Goal: Information Seeking & Learning: Learn about a topic

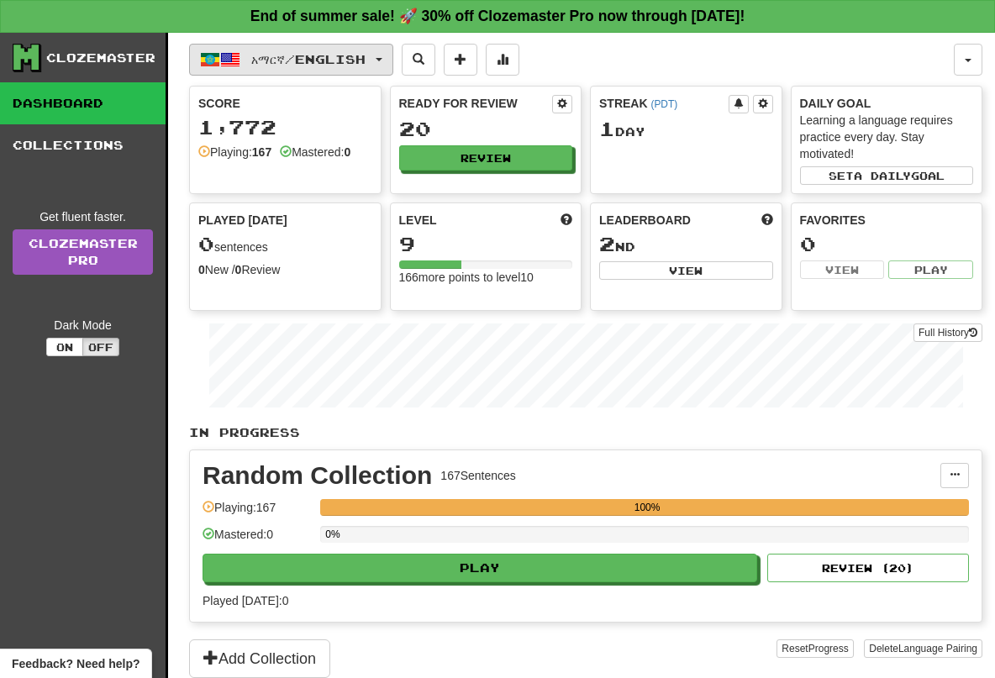
click at [387, 67] on button "አማርኛ / English" at bounding box center [291, 60] width 204 height 32
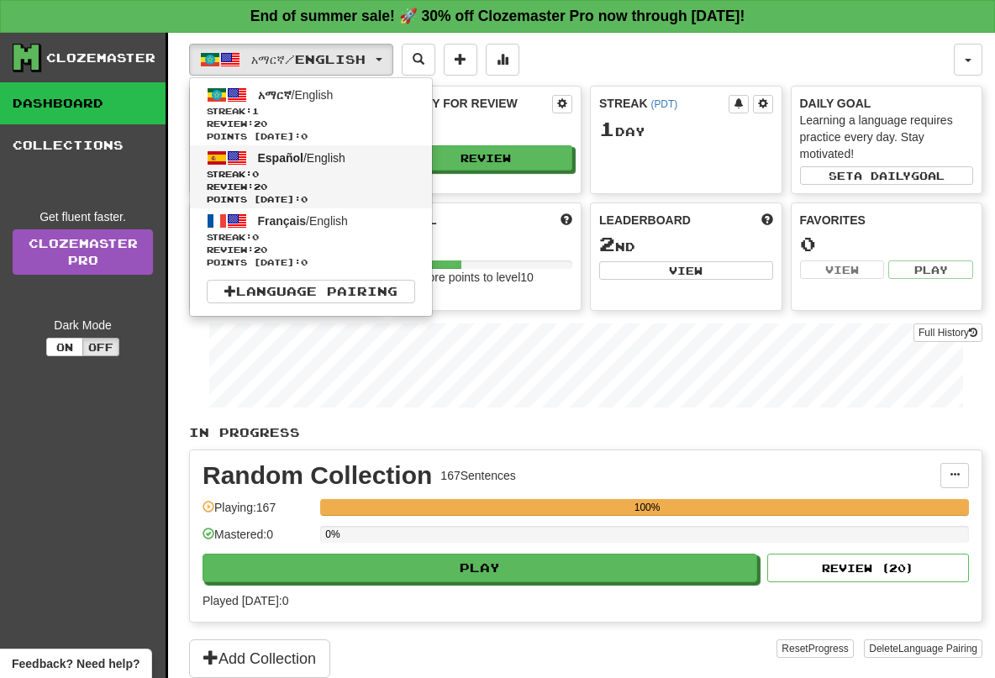
click at [376, 162] on link "Español / English Streak: 0 Review: 20 Points [DATE]: 0" at bounding box center [311, 176] width 242 height 63
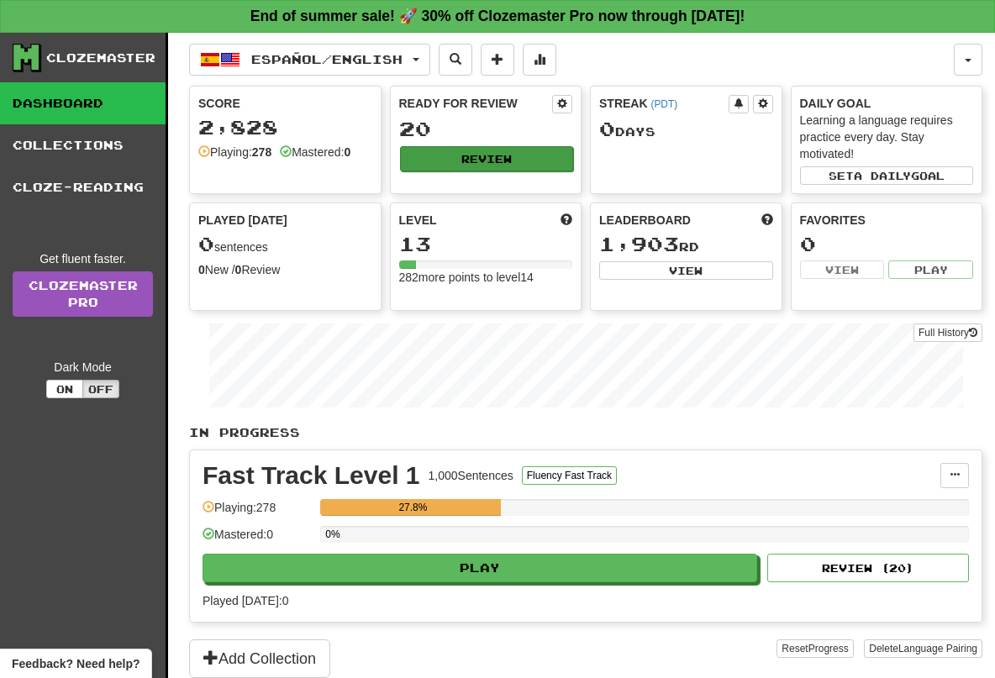
click at [446, 170] on button "Review" at bounding box center [487, 158] width 174 height 25
select select "**"
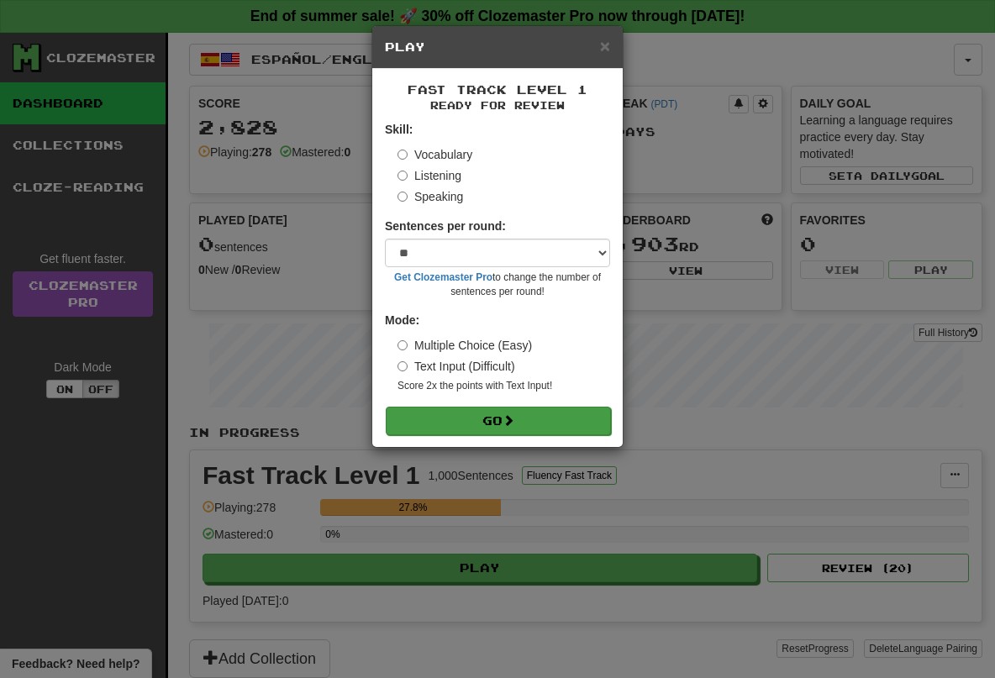
click at [432, 403] on form "Skill: Vocabulary Listening Speaking Sentences per round: * ** ** ** ** ** *** …" at bounding box center [497, 277] width 225 height 313
click at [431, 416] on button "Go" at bounding box center [498, 421] width 225 height 29
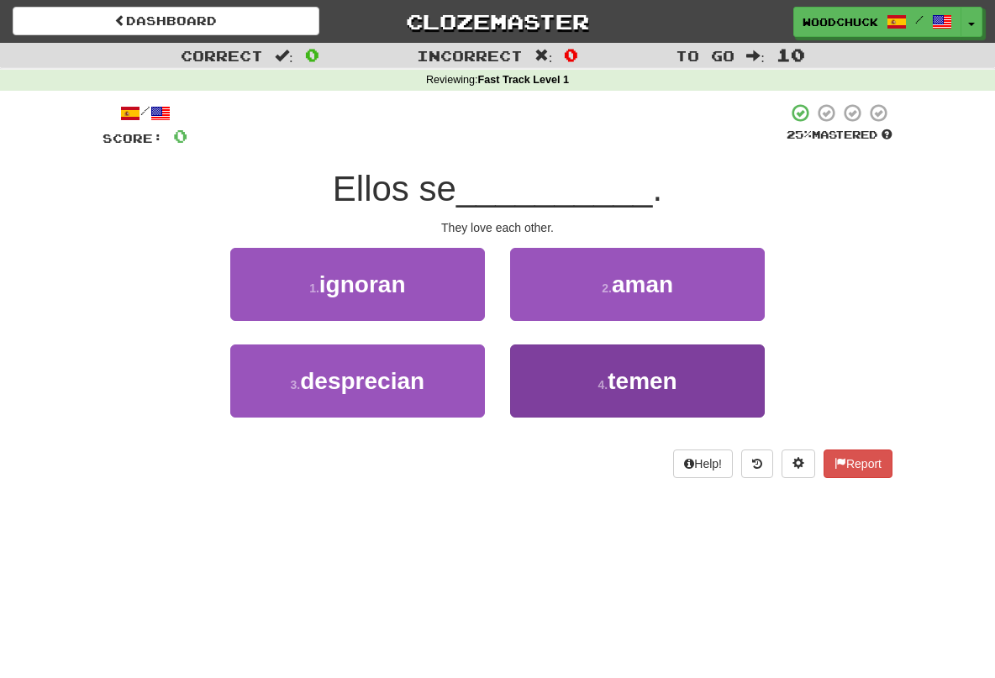
click at [596, 391] on button "4 . temen" at bounding box center [637, 381] width 255 height 73
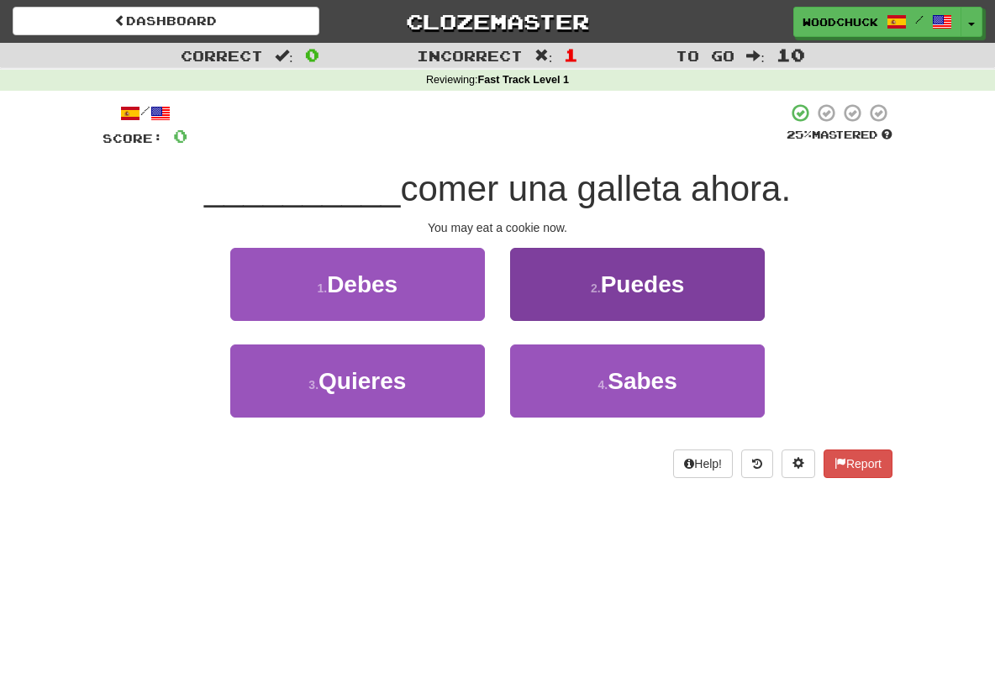
click at [616, 278] on span "Puedes" at bounding box center [643, 284] width 84 height 26
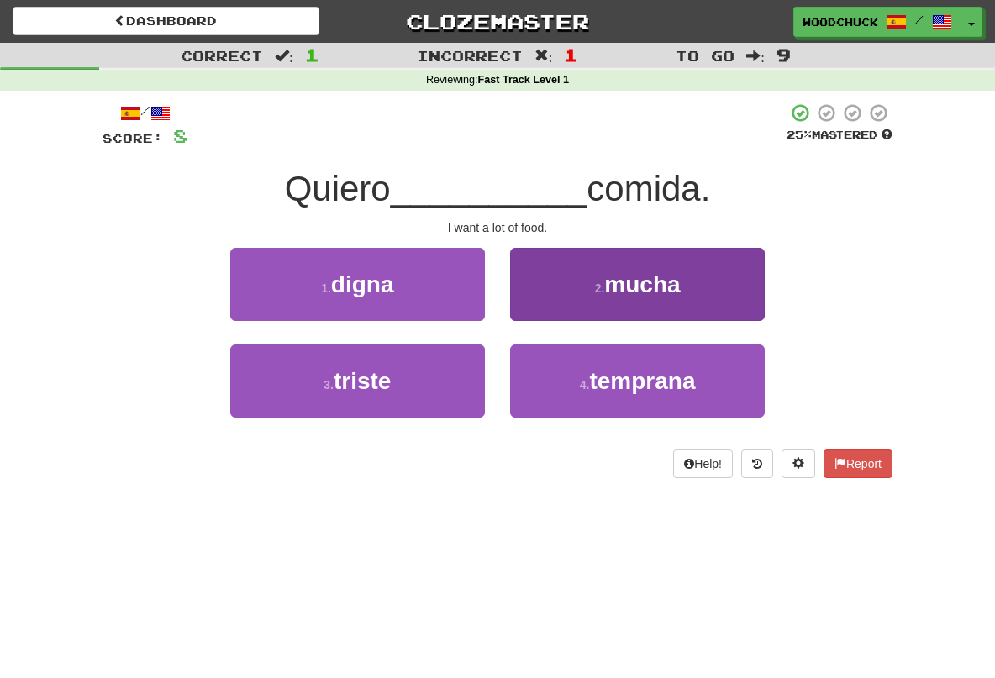
click at [603, 284] on small "2 ." at bounding box center [600, 288] width 10 height 13
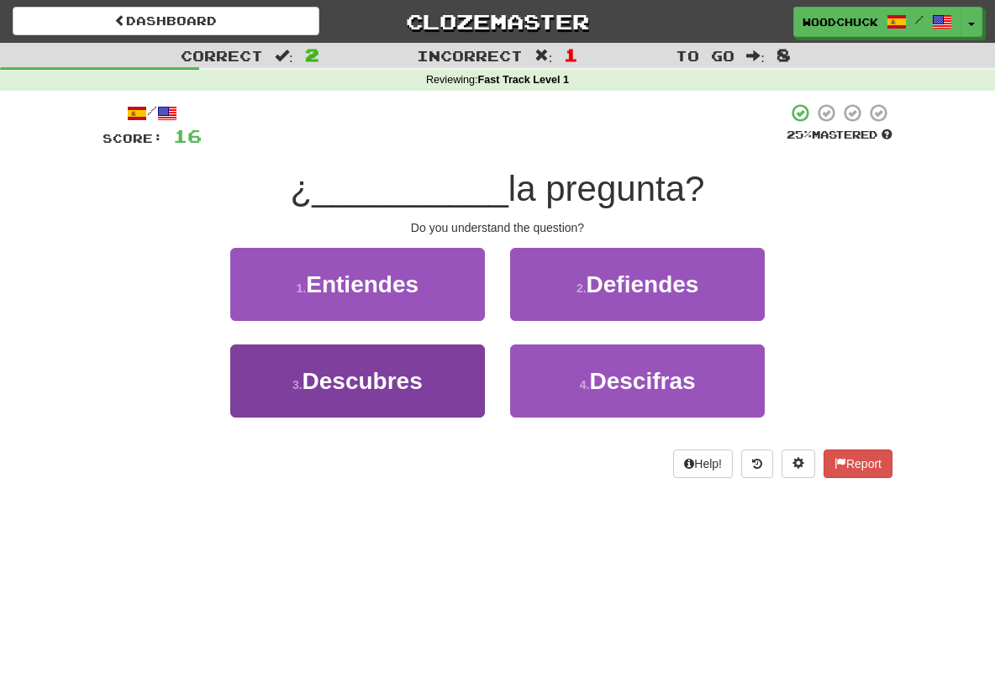
click at [443, 364] on button "3 . Descubres" at bounding box center [357, 381] width 255 height 73
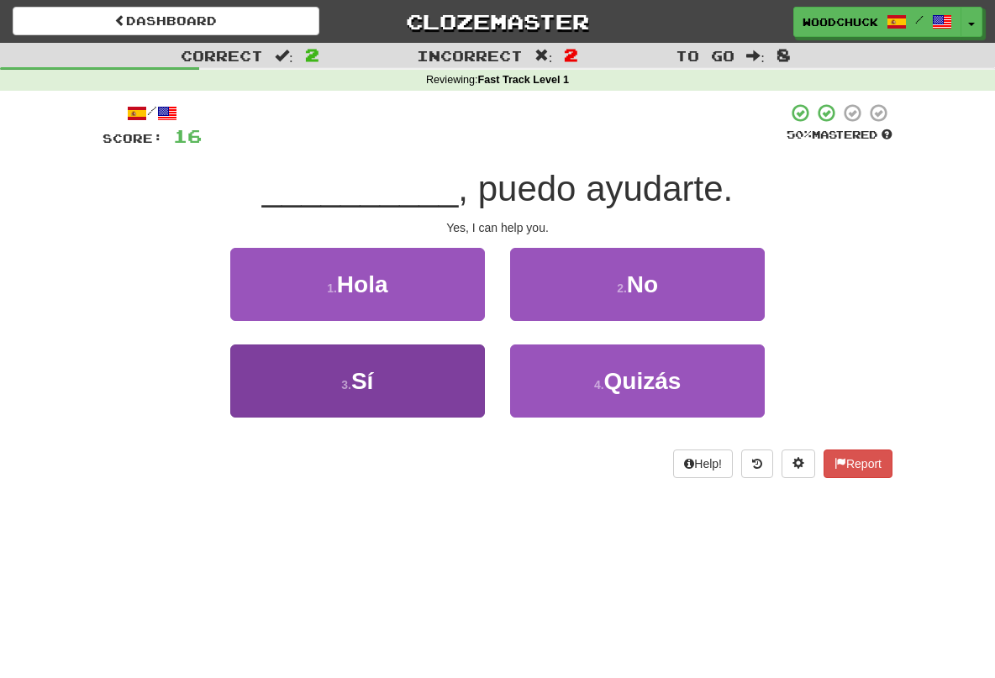
click at [433, 366] on button "3 . Sí" at bounding box center [357, 381] width 255 height 73
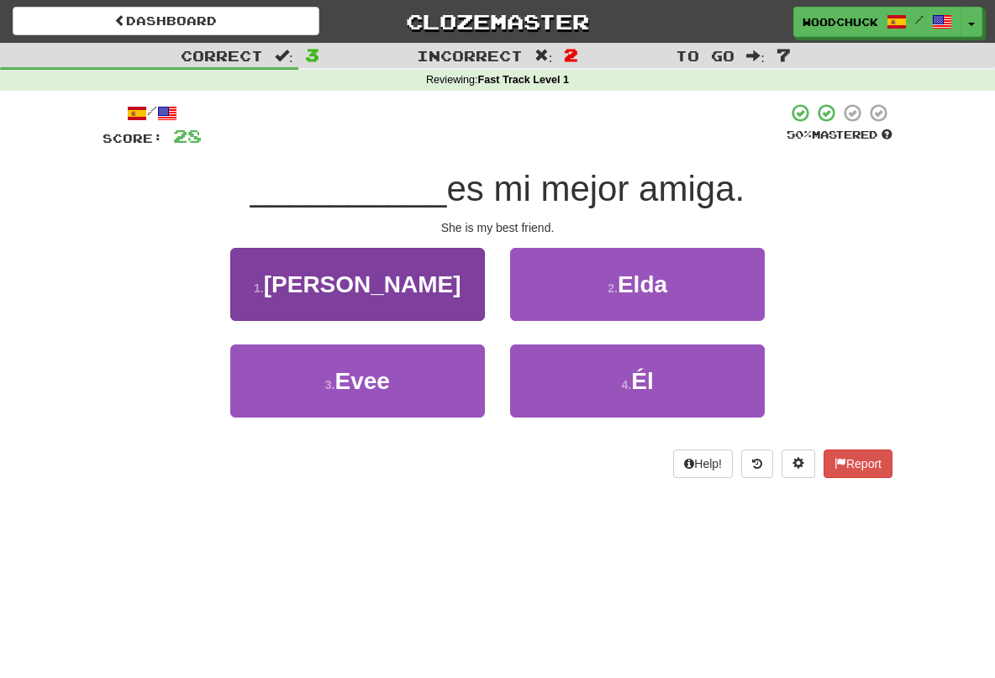
click at [431, 284] on button "1 . Ella" at bounding box center [357, 284] width 255 height 73
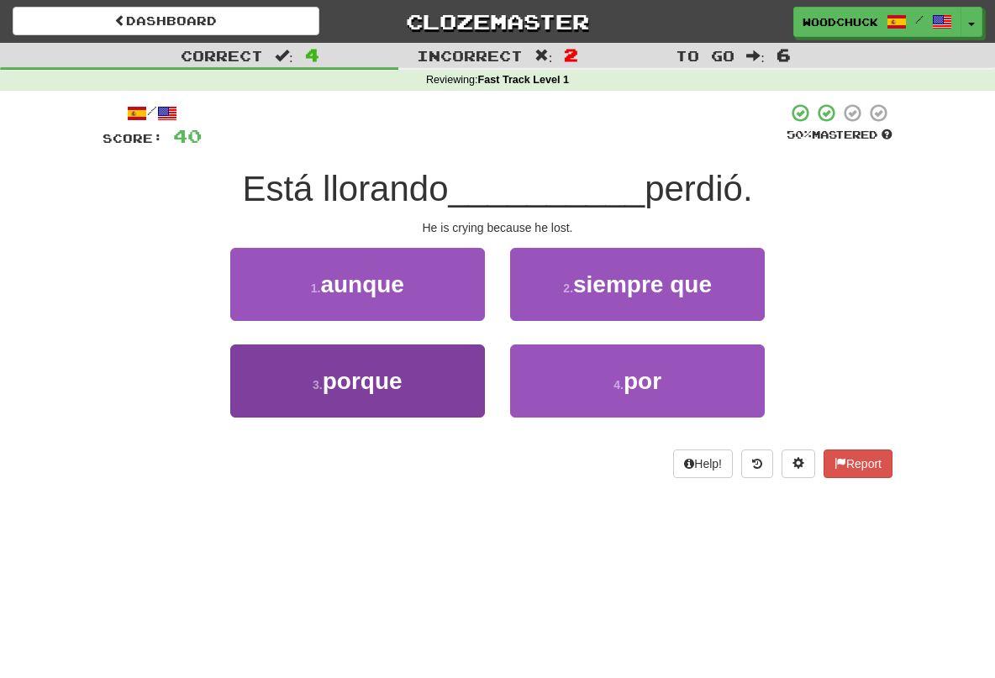
click at [410, 359] on button "3 . porque" at bounding box center [357, 381] width 255 height 73
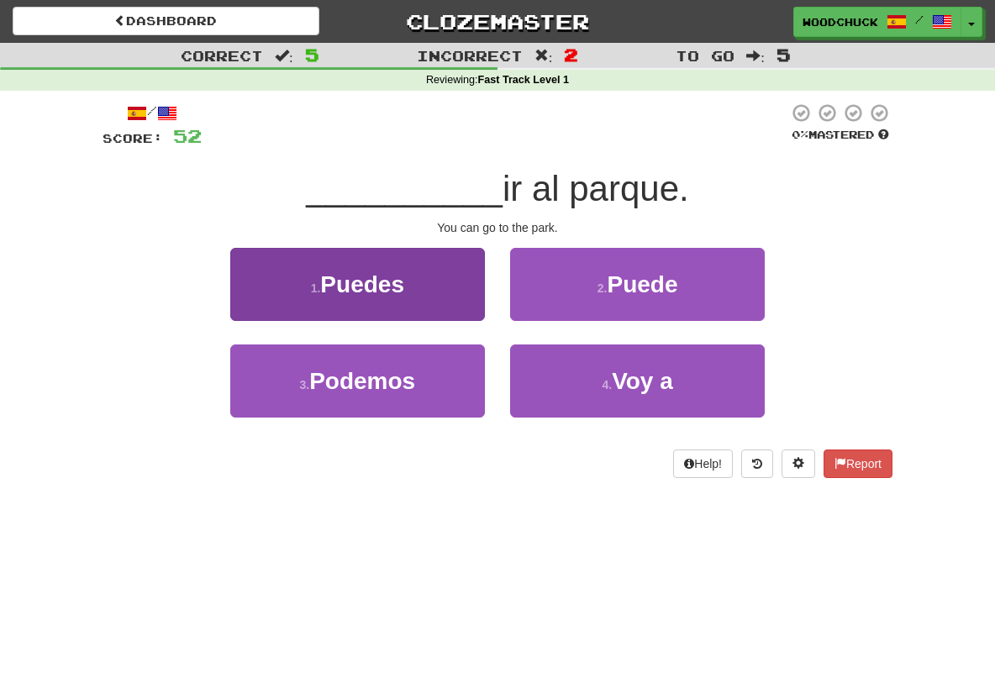
click at [410, 279] on button "1 . Puedes" at bounding box center [357, 284] width 255 height 73
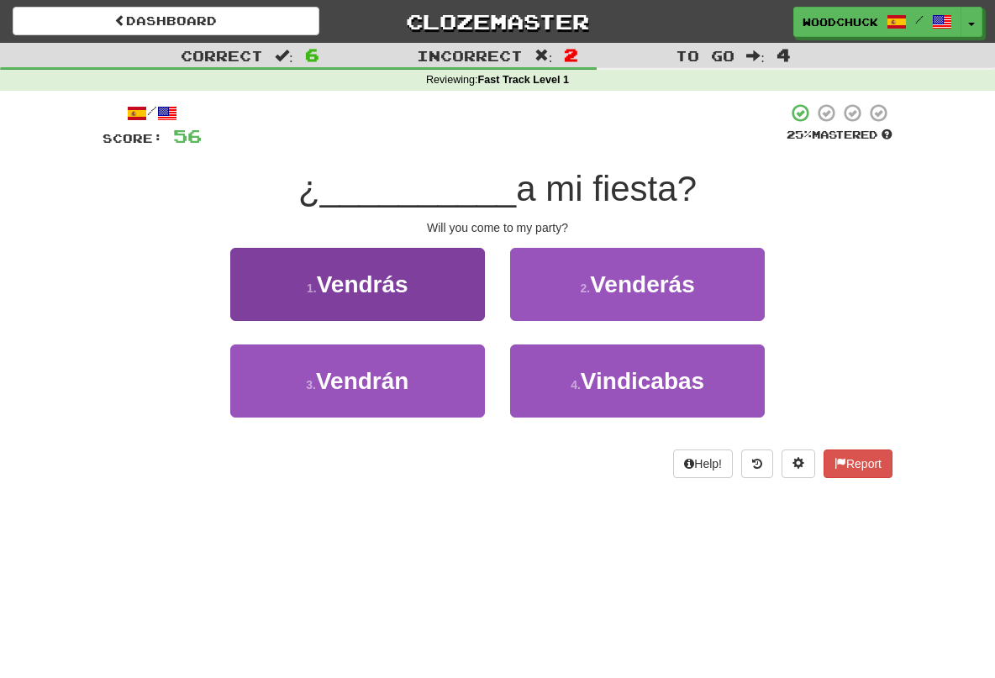
click at [470, 275] on button "1 . [GEOGRAPHIC_DATA]" at bounding box center [357, 284] width 255 height 73
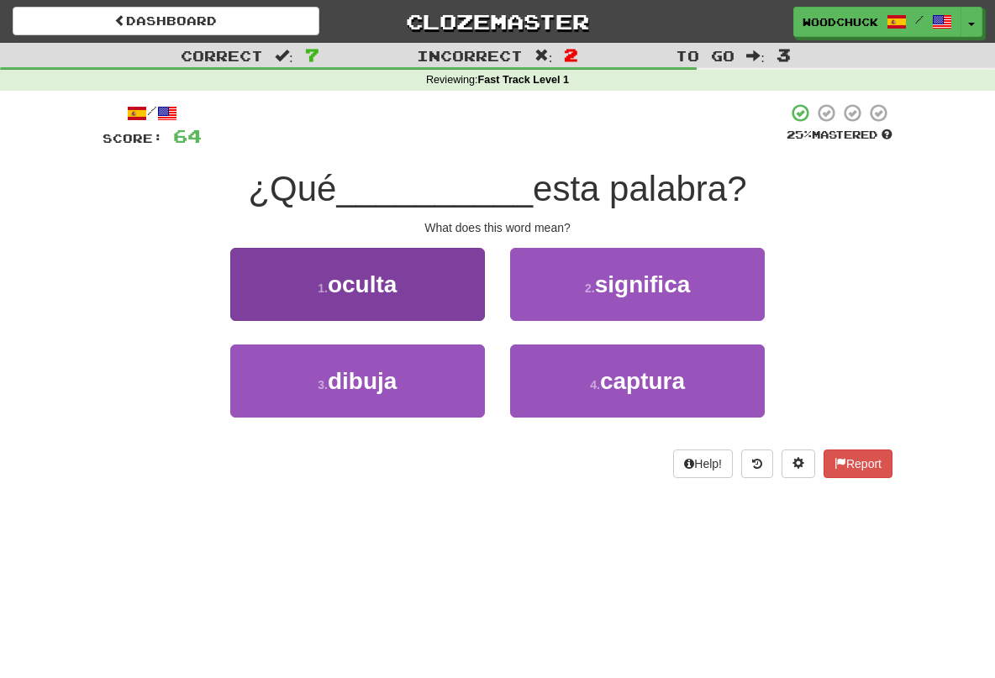
click at [466, 293] on button "1 . oculta" at bounding box center [357, 284] width 255 height 73
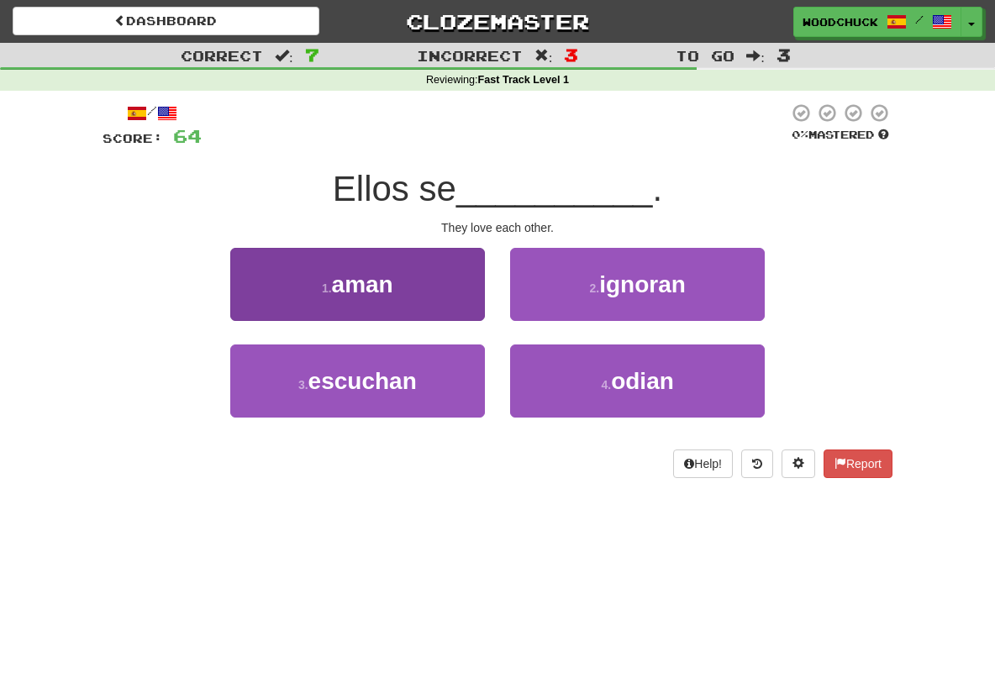
click at [436, 298] on button "1 . aman" at bounding box center [357, 284] width 255 height 73
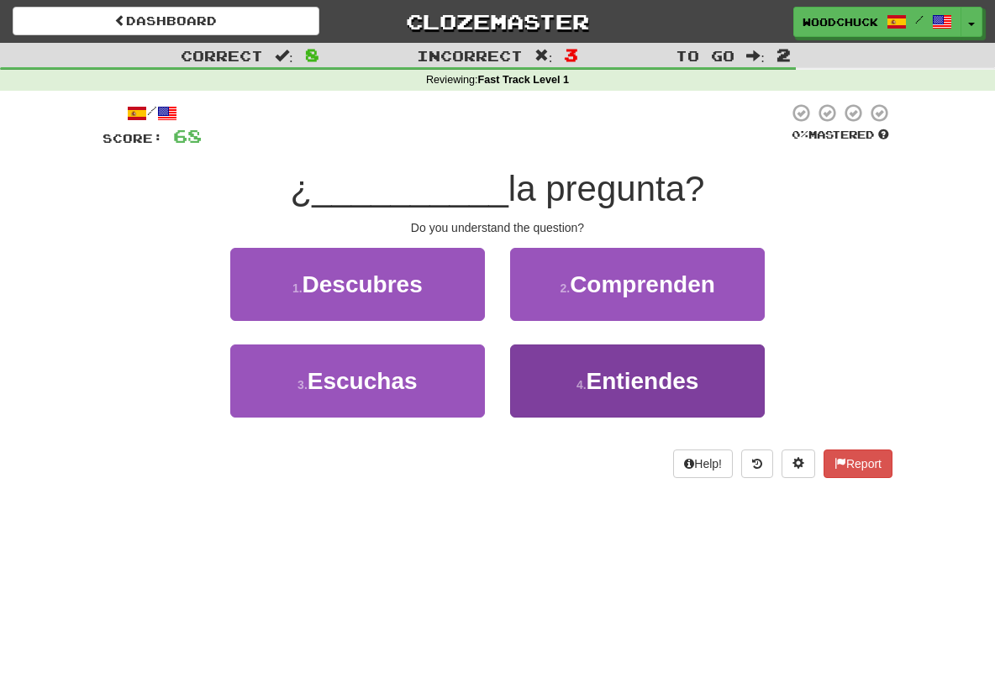
click at [562, 399] on button "4 . Entiendes" at bounding box center [637, 381] width 255 height 73
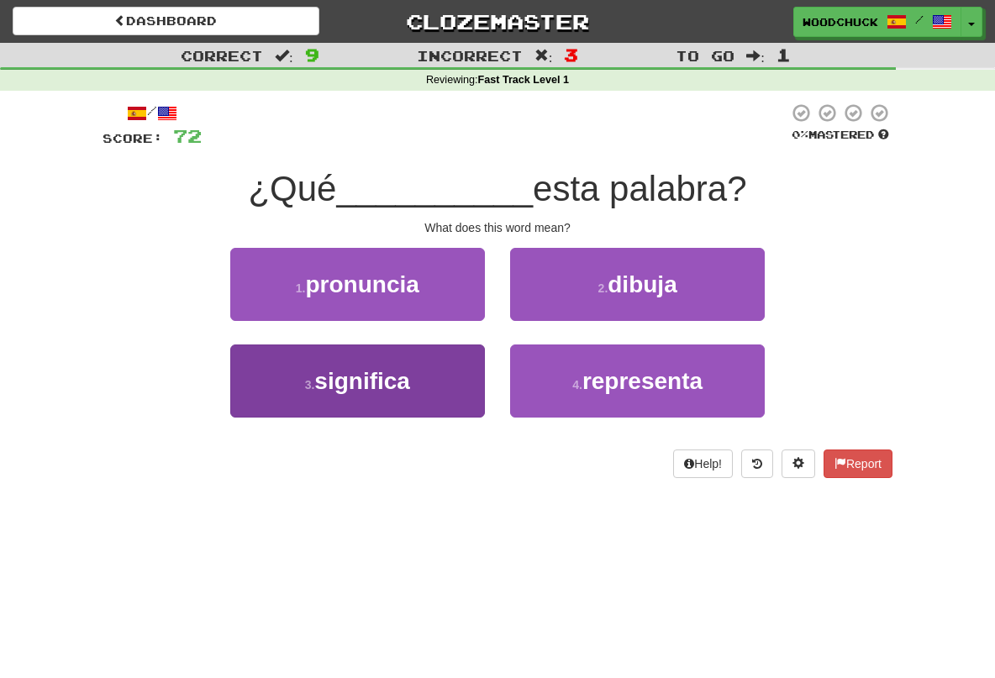
click at [450, 370] on button "3 . significa" at bounding box center [357, 381] width 255 height 73
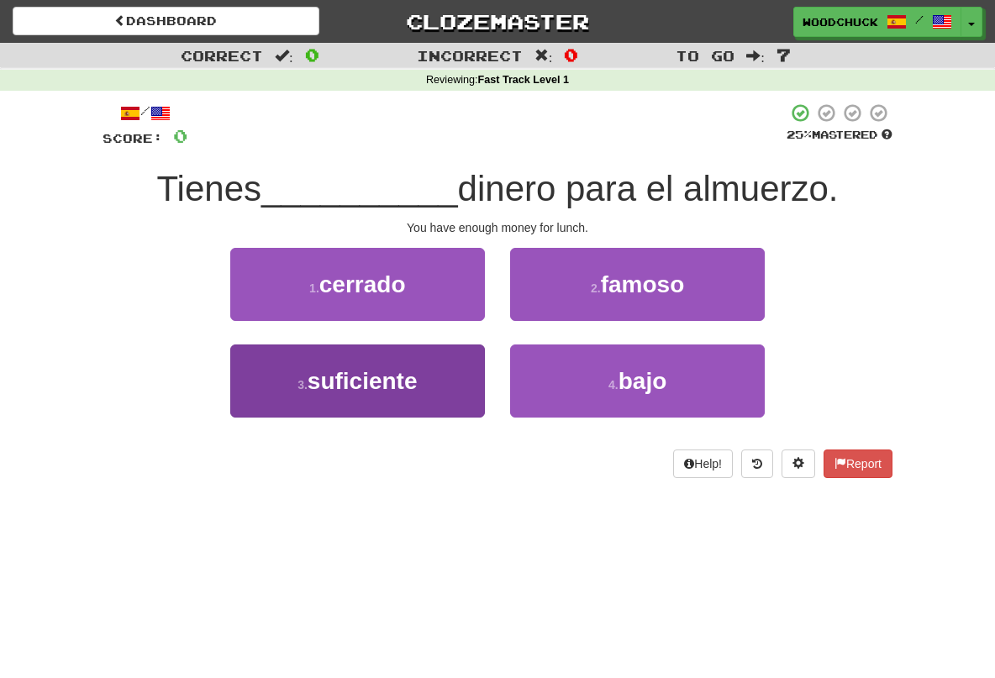
click at [403, 372] on span "suficiente" at bounding box center [363, 381] width 110 height 26
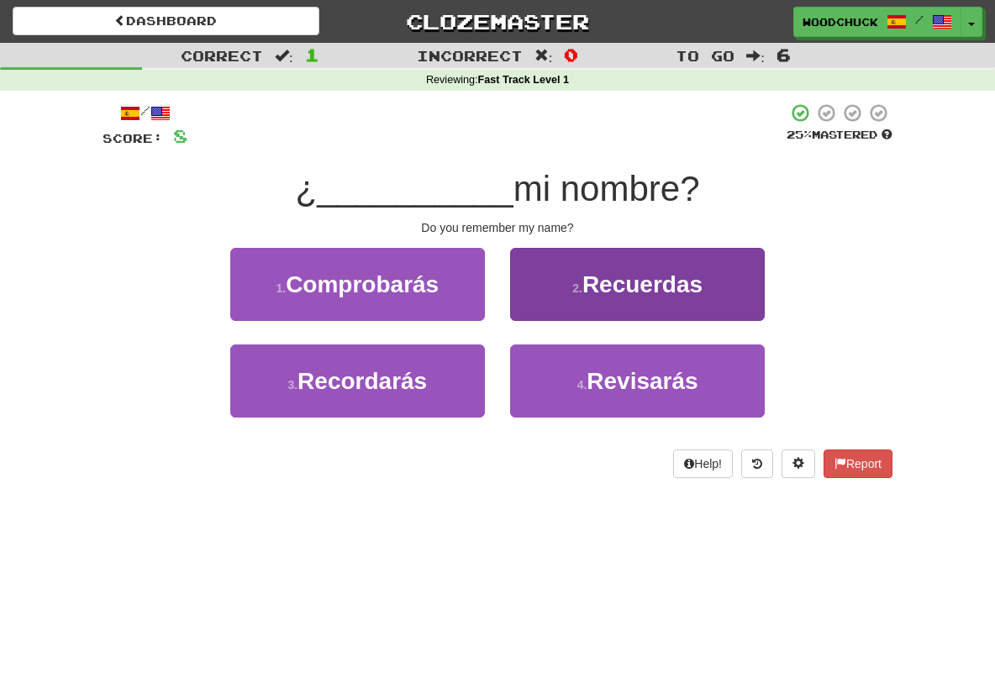
click at [603, 278] on span "Recuerdas" at bounding box center [642, 284] width 120 height 26
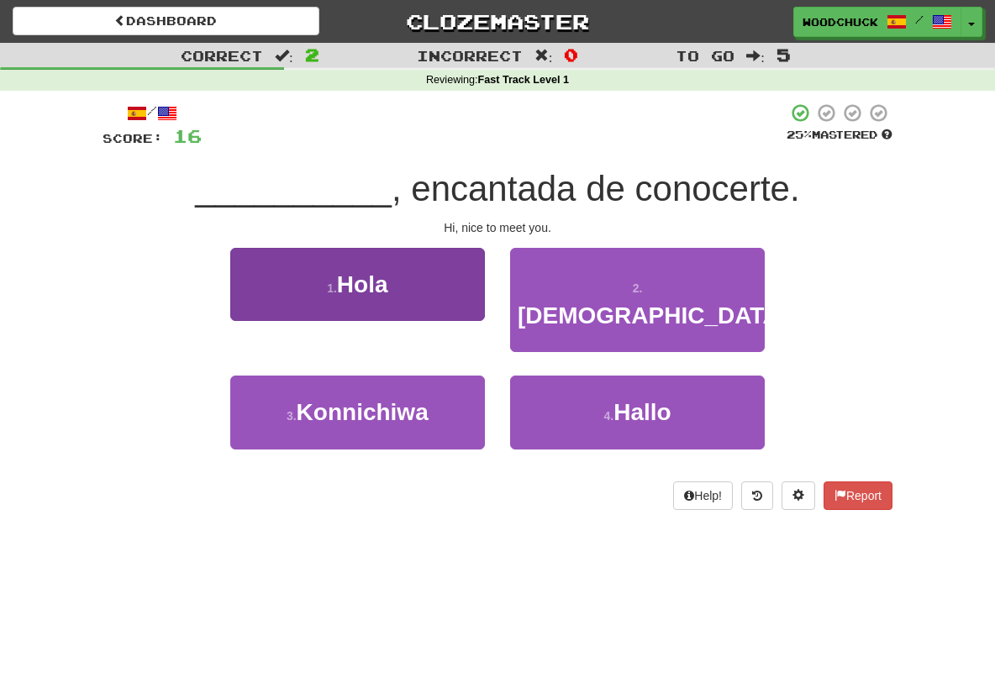
click at [452, 276] on button "1 . [GEOGRAPHIC_DATA]" at bounding box center [357, 284] width 255 height 73
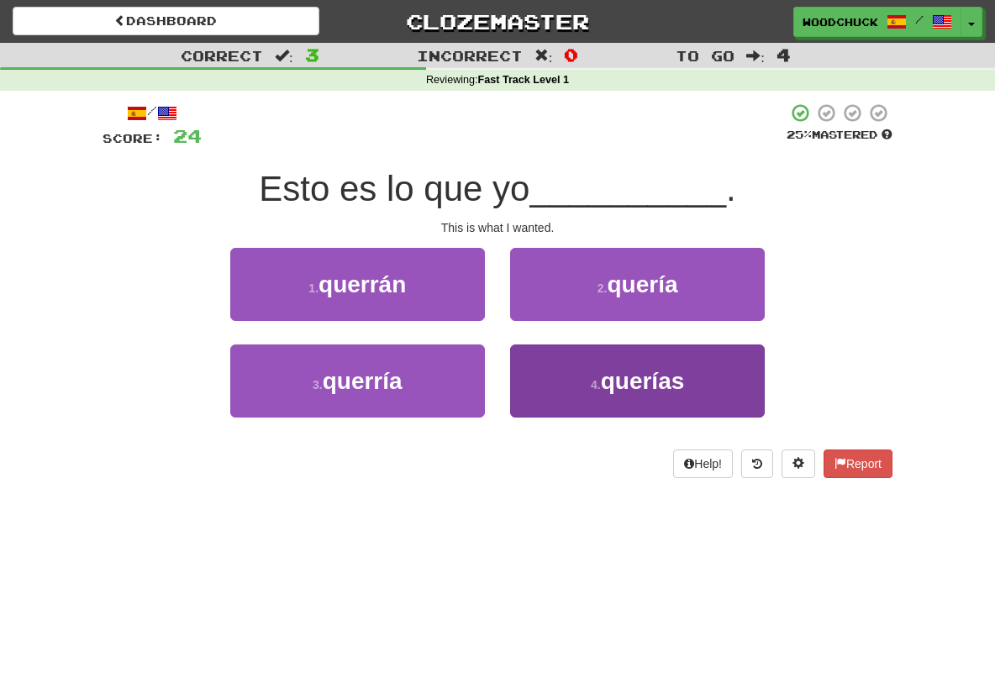
click at [568, 371] on button "4 . querías" at bounding box center [637, 381] width 255 height 73
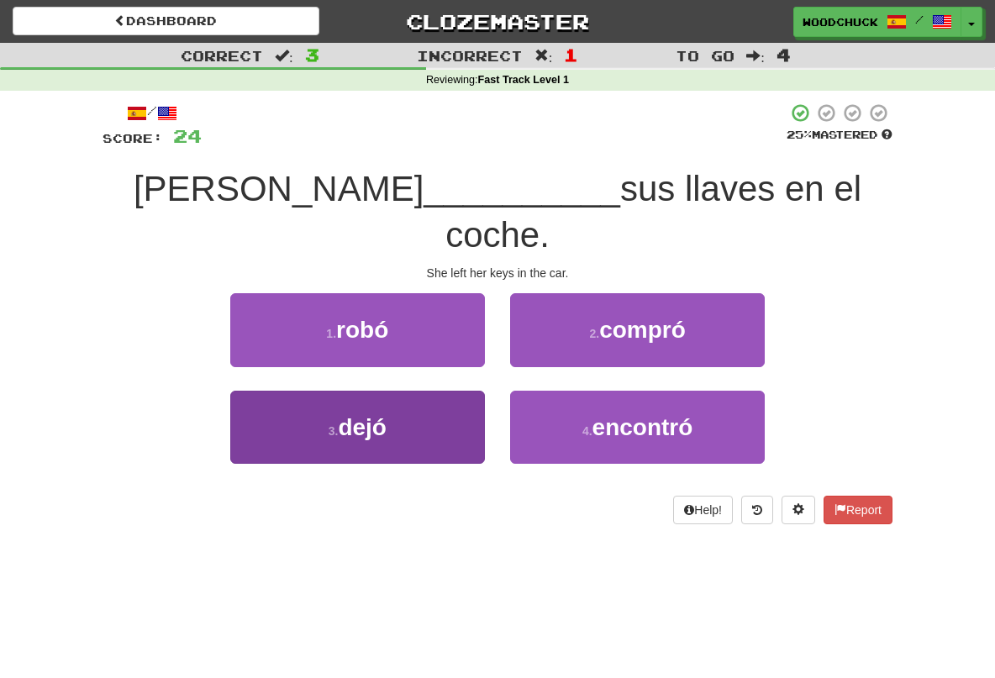
click at [446, 391] on button "3 . dejó" at bounding box center [357, 427] width 255 height 73
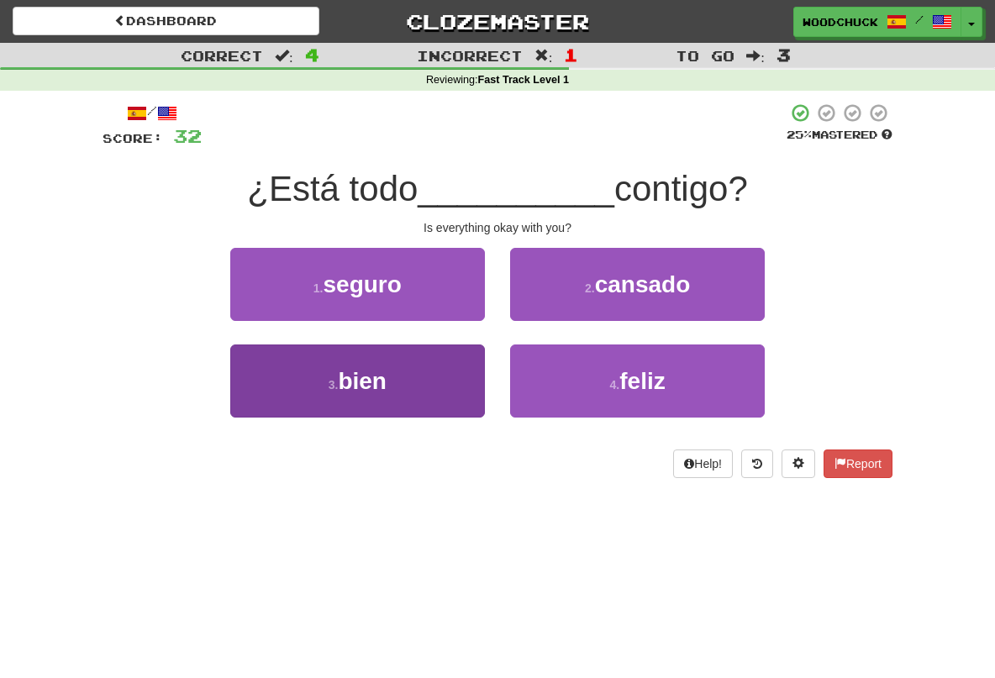
click at [440, 386] on button "3 . bien" at bounding box center [357, 381] width 255 height 73
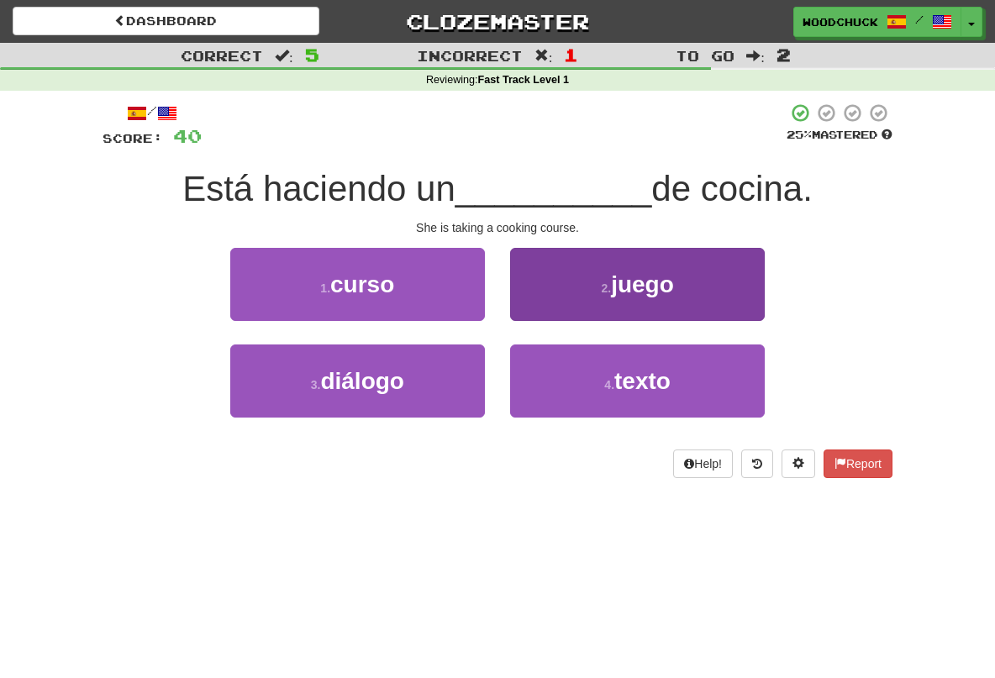
click at [593, 275] on button "2 . juego" at bounding box center [637, 284] width 255 height 73
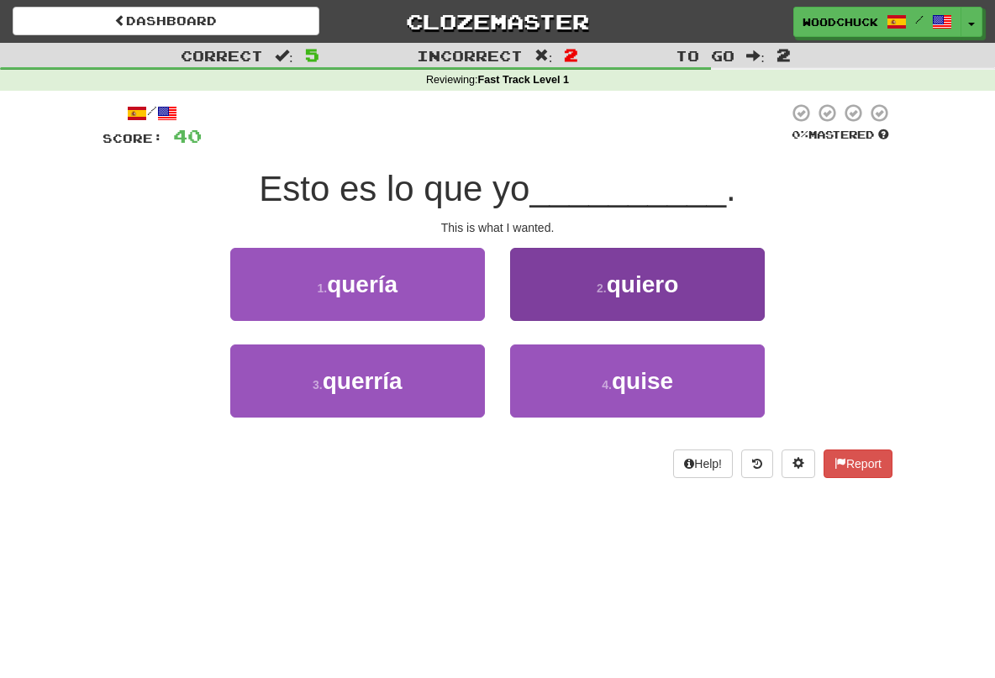
click at [603, 292] on small "2 ." at bounding box center [602, 288] width 10 height 13
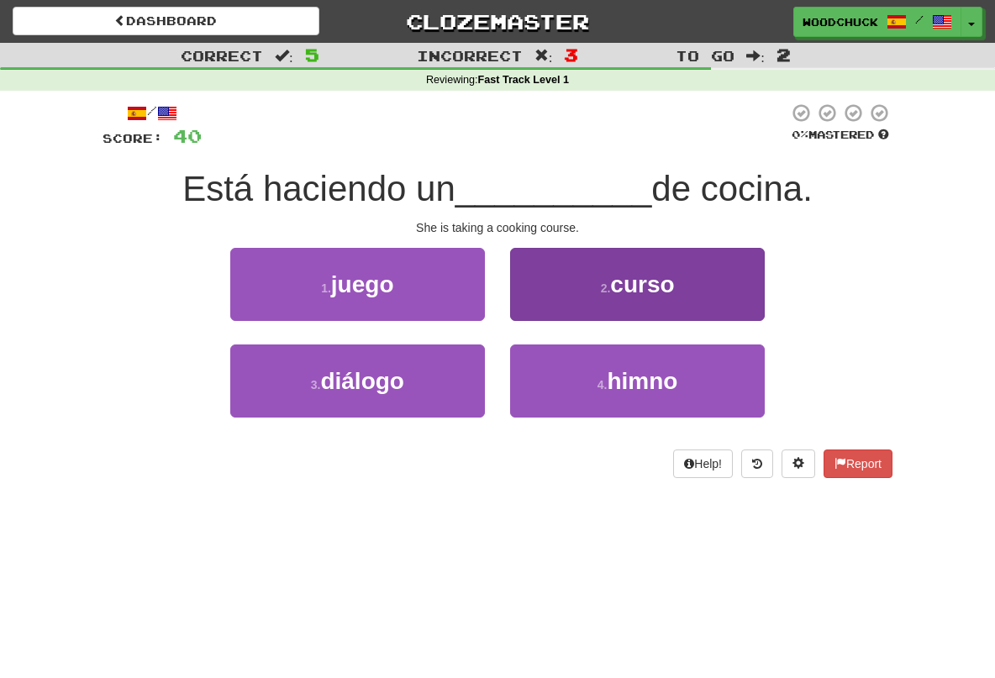
click at [619, 307] on button "2 . curso" at bounding box center [637, 284] width 255 height 73
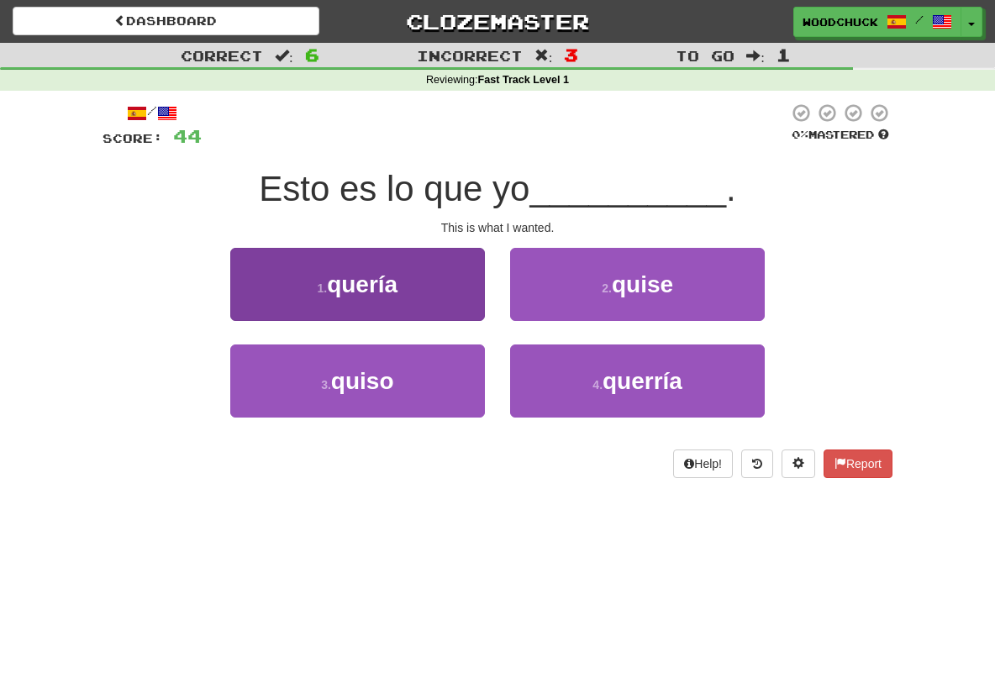
click at [457, 292] on button "1 . quería" at bounding box center [357, 284] width 255 height 73
